Goal: Task Accomplishment & Management: Manage account settings

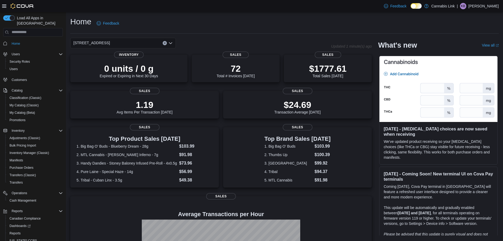
click at [493, 5] on p "[PERSON_NAME]" at bounding box center [484, 6] width 30 height 6
click at [461, 53] on span "Sign Out" at bounding box center [465, 51] width 14 height 5
